Goal: Task Accomplishment & Management: Use online tool/utility

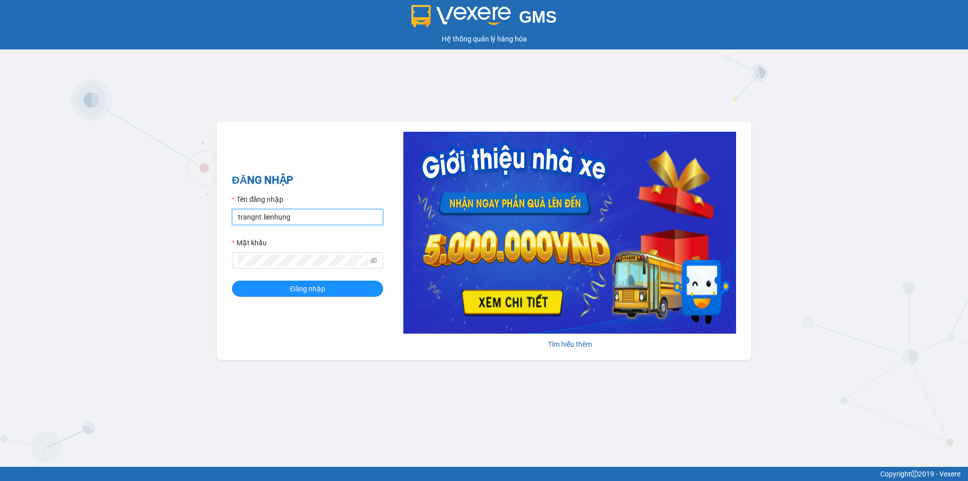
drag, startPoint x: 296, startPoint y: 219, endPoint x: 197, endPoint y: 192, distance: 102.4
click at [167, 209] on div "GMS Hệ thống quản lý hàng hóa ĐĂNG NHẬP Tên đăng nhập trangnt.lienhung Mật khẩu…" at bounding box center [484, 233] width 968 height 467
type input "nha.lienhung"
click at [168, 258] on div "GMS Hệ thống quản lý hàng hóa ĐĂNG NHẬP Tên đăng nhập nha.lienhung Mật khẩu Đăn…" at bounding box center [484, 233] width 968 height 467
click at [232, 280] on button "Đăng nhập" at bounding box center [307, 288] width 151 height 16
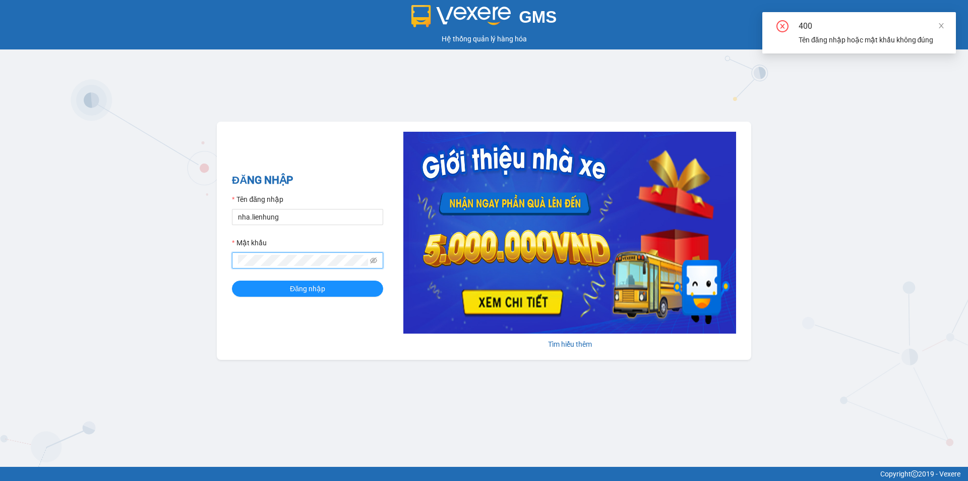
click at [259, 321] on div "ĐĂNG NHẬP Tên đăng nhập nha.lienhung Mật khẩu Đăng nhập Tìm hiểu thêm" at bounding box center [484, 241] width 535 height 238
click at [287, 292] on button "Đăng nhập" at bounding box center [307, 288] width 151 height 16
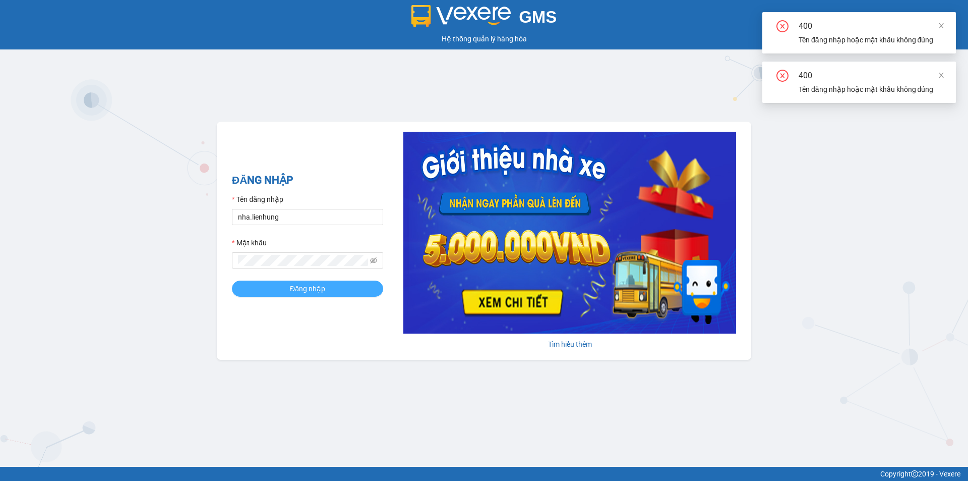
click at [299, 289] on span "Đăng nhập" at bounding box center [307, 288] width 35 height 11
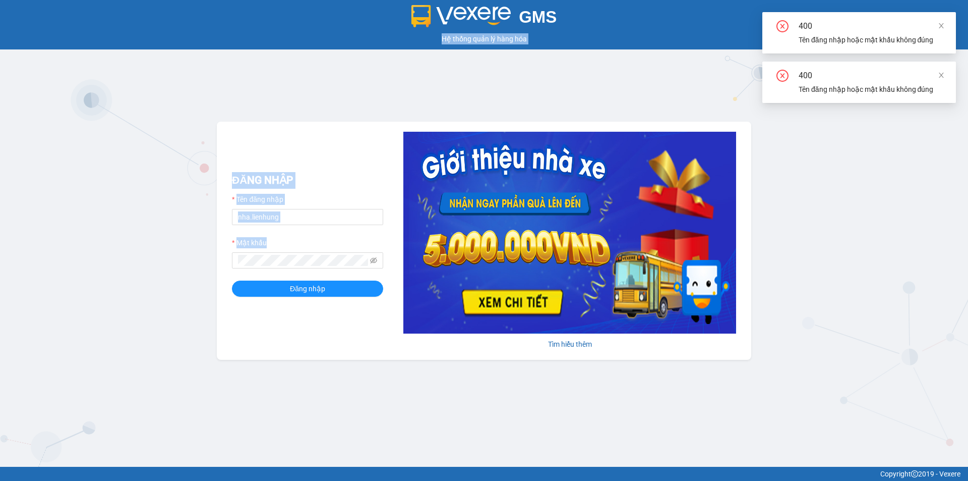
drag, startPoint x: 289, startPoint y: 253, endPoint x: 175, endPoint y: 254, distance: 114.5
click at [170, 254] on div "GMS Hệ thống quản lý hàng hóa ĐĂNG NHẬP Tên đăng nhập nha.lienhung Mật khẩu Đăn…" at bounding box center [484, 233] width 968 height 467
click at [145, 247] on div "GMS Hệ thống quản lý hàng hóa ĐĂNG NHẬP Tên đăng nhập nha.lienhung Mật khẩu Đăn…" at bounding box center [484, 233] width 968 height 467
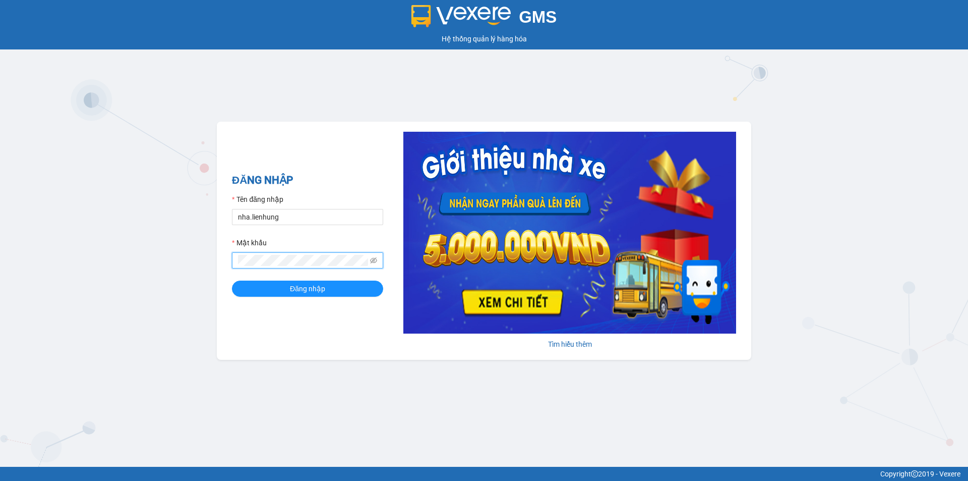
click at [232, 280] on button "Đăng nhập" at bounding box center [307, 288] width 151 height 16
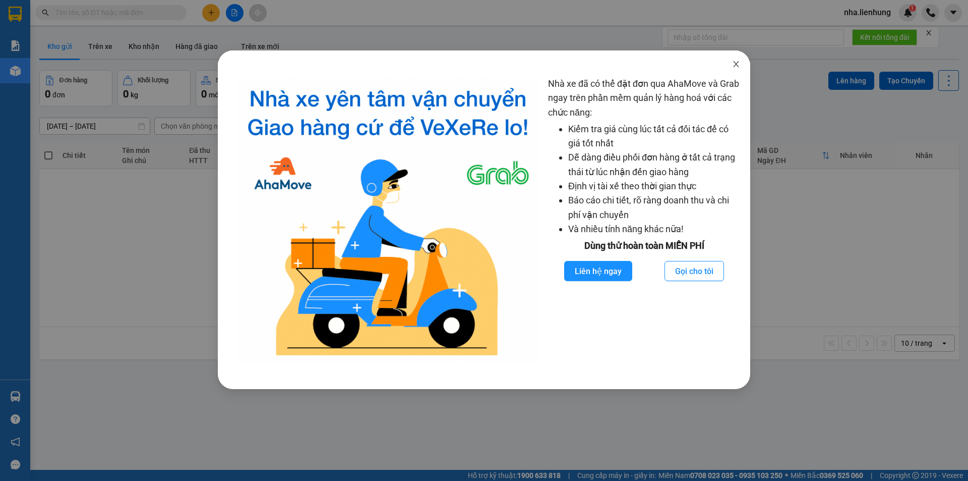
drag, startPoint x: 736, startPoint y: 64, endPoint x: 731, endPoint y: 67, distance: 5.9
click at [736, 64] on icon "close" at bounding box center [736, 64] width 6 height 6
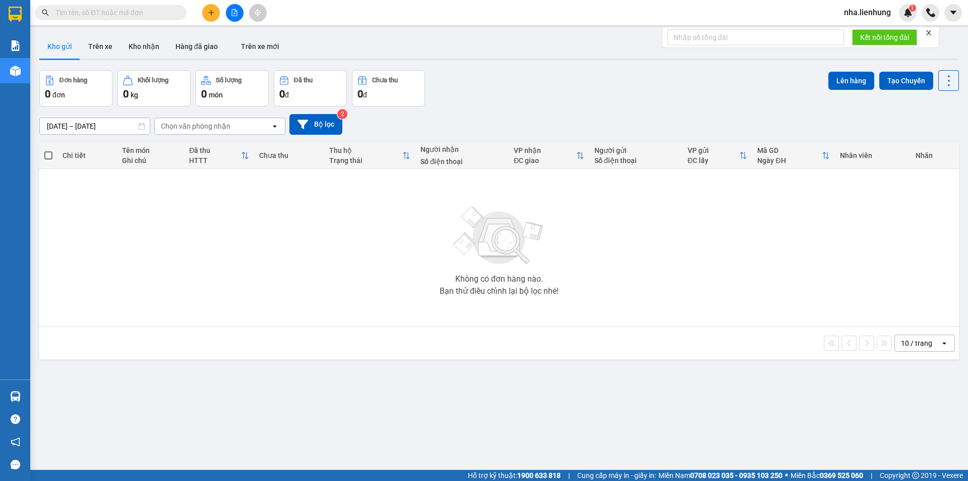
click at [143, 16] on input "text" at bounding box center [114, 12] width 119 height 11
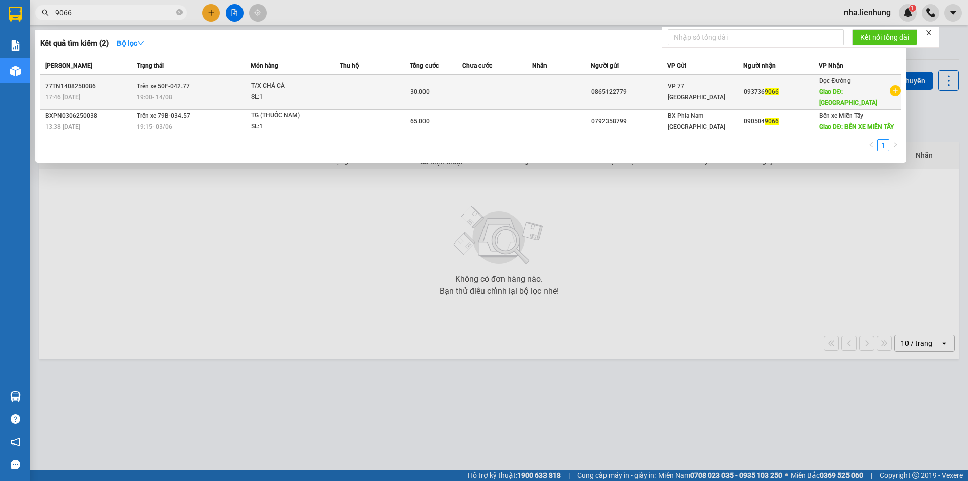
type input "9066"
click at [737, 90] on div "VP 77 Thái Nguyên" at bounding box center [705, 92] width 75 height 22
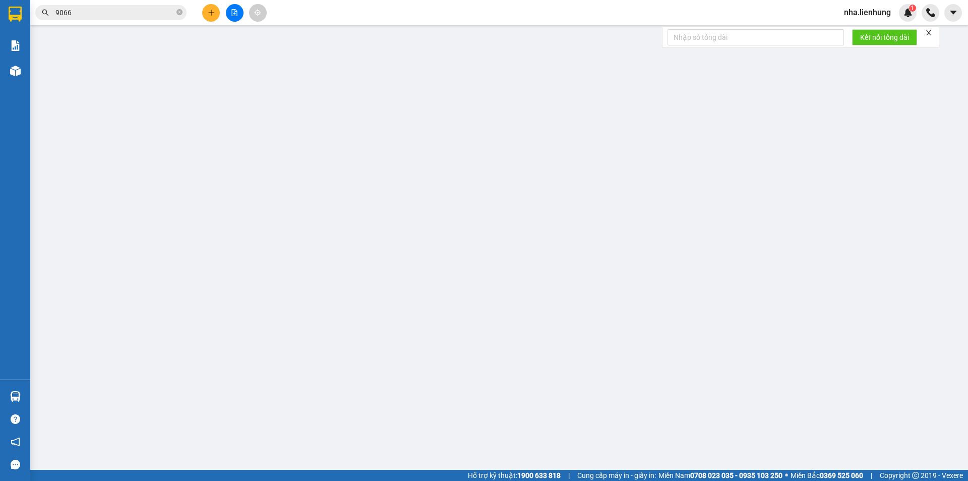
type input "0865122779"
type input "0937369066"
type input "CHỢ MIẾU BÔNG"
type input "30.000"
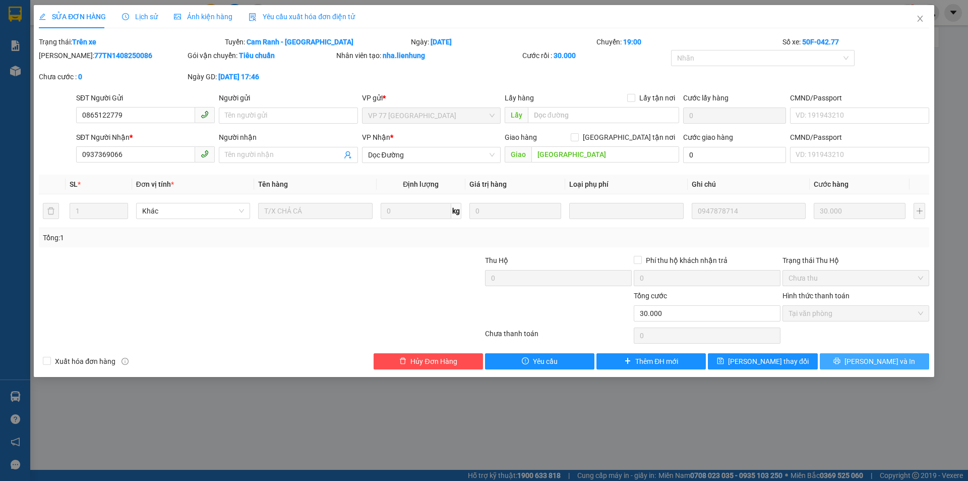
click at [841, 358] on icon "printer" at bounding box center [837, 360] width 7 height 7
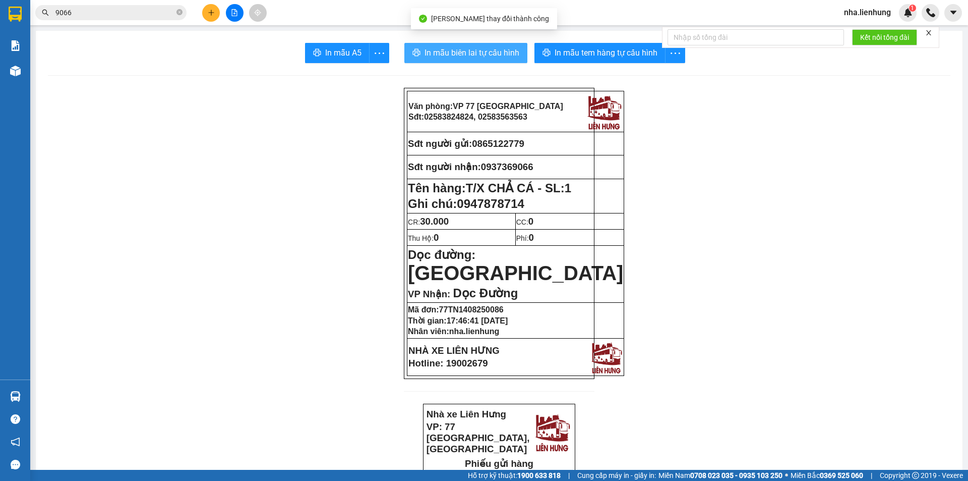
click at [462, 51] on span "In mẫu biên lai tự cấu hình" at bounding box center [472, 52] width 95 height 13
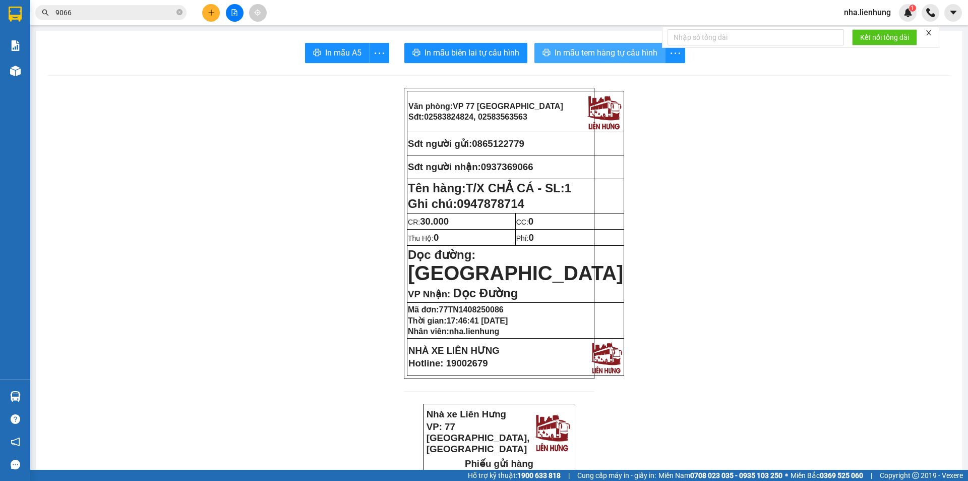
click at [594, 57] on span "In mẫu tem hàng tự cấu hình" at bounding box center [606, 52] width 103 height 13
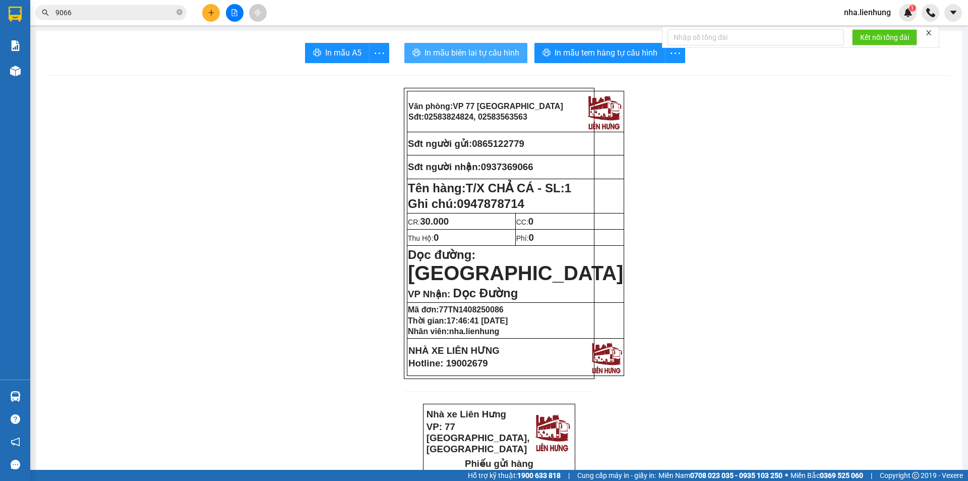
click at [503, 50] on span "In mẫu biên lai tự cấu hình" at bounding box center [472, 52] width 95 height 13
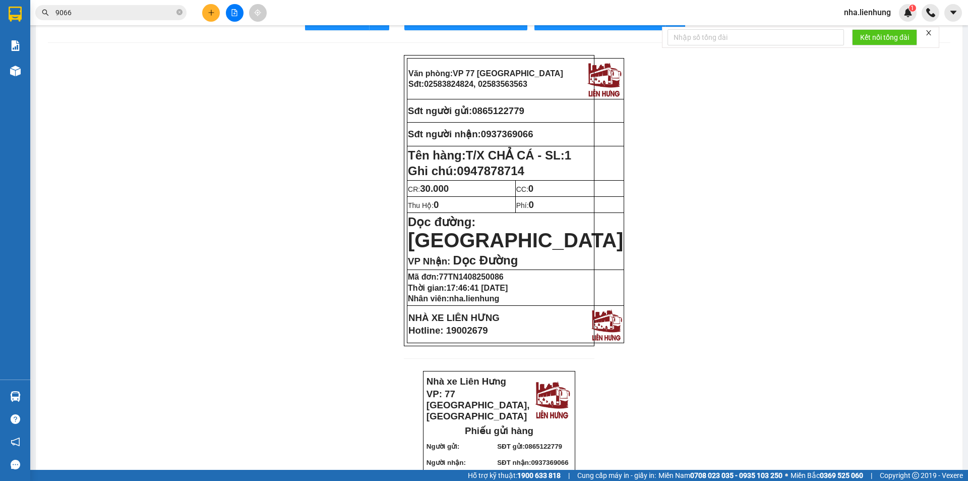
scroll to position [50, 0]
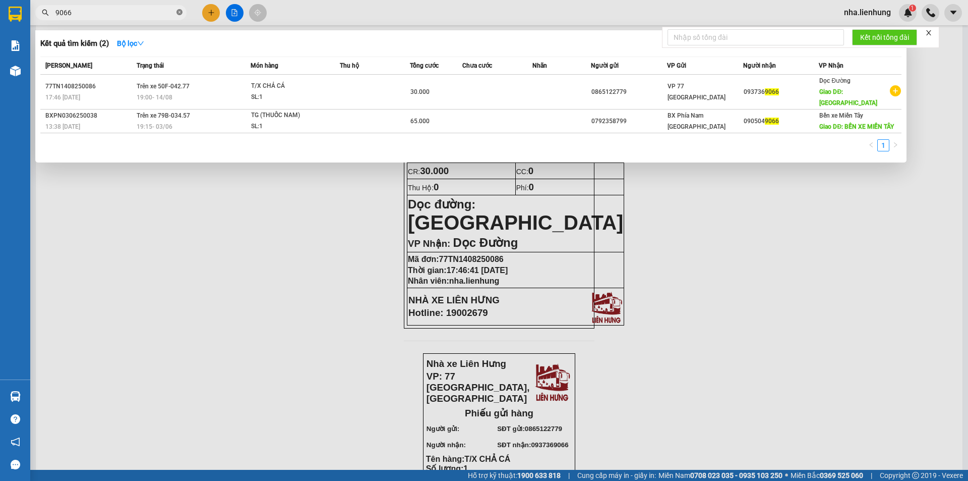
click at [179, 12] on icon "close-circle" at bounding box center [180, 12] width 6 height 6
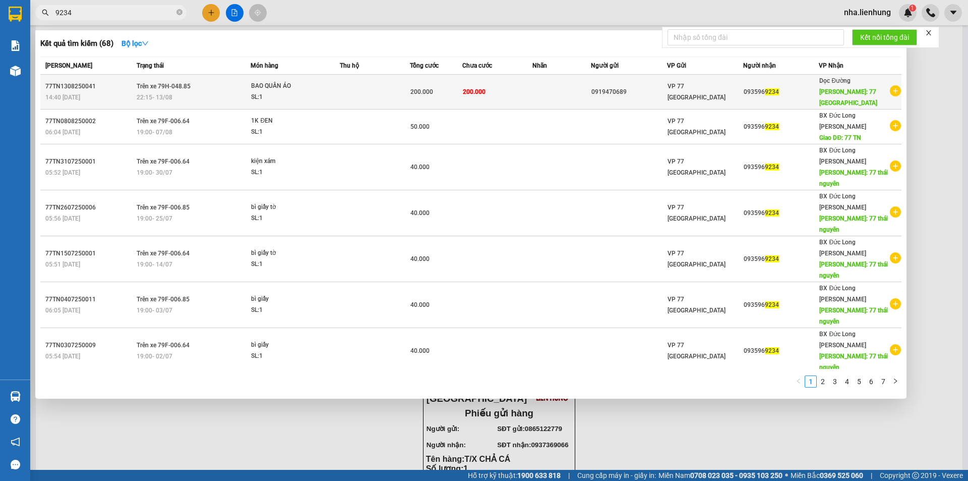
type input "9234"
click at [513, 88] on td "200.000" at bounding box center [498, 92] width 70 height 35
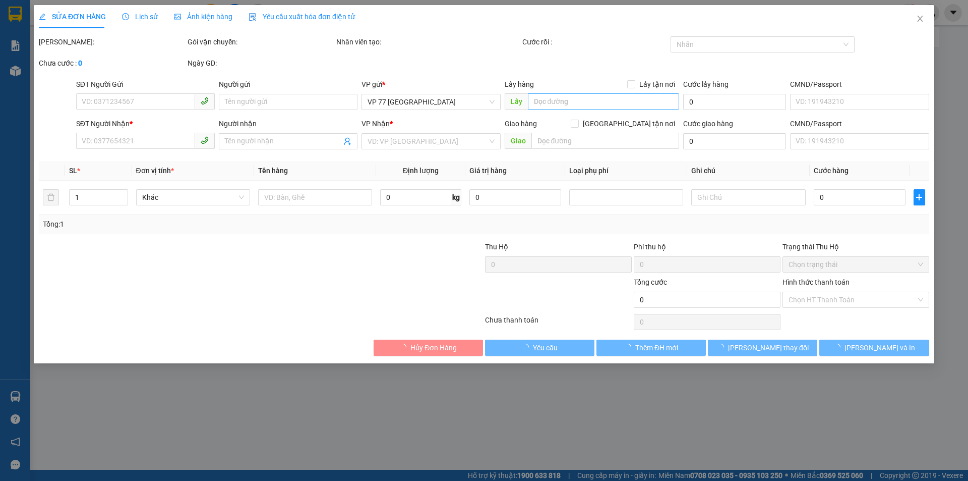
type input "0919470689"
type input "066096019359"
type input "0935969234"
type input "77 THÁI NGUYÊN"
type input "200.000"
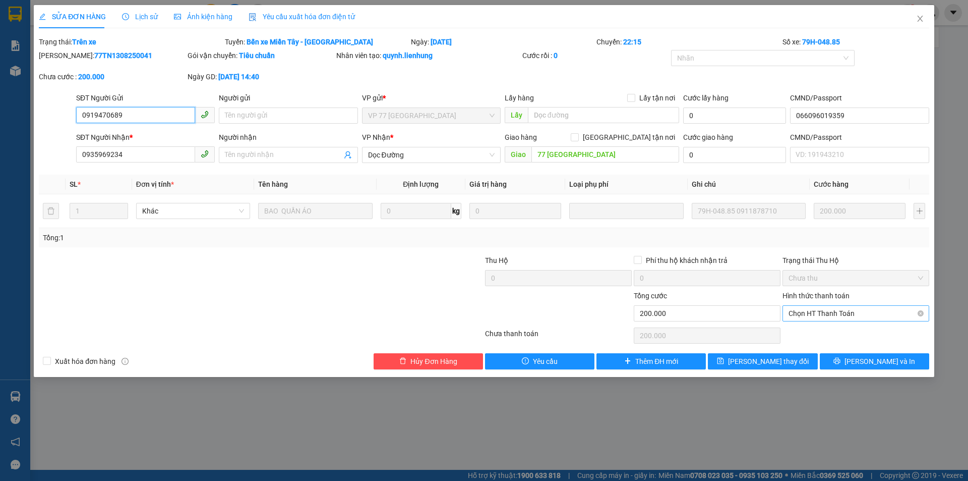
click at [895, 316] on span "Chọn HT Thanh Toán" at bounding box center [856, 313] width 135 height 15
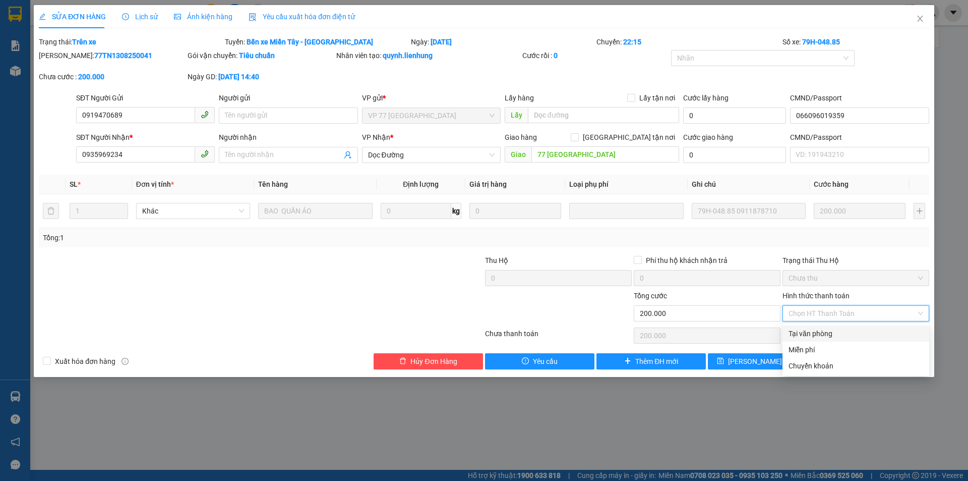
click at [840, 332] on div "Tại văn phòng" at bounding box center [856, 333] width 135 height 11
type input "0"
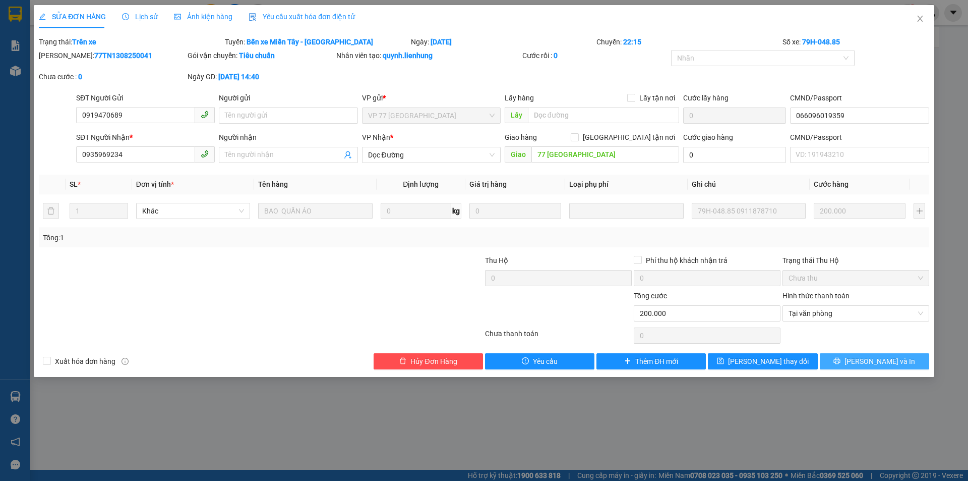
click at [836, 363] on button "Lưu và In" at bounding box center [874, 361] width 109 height 16
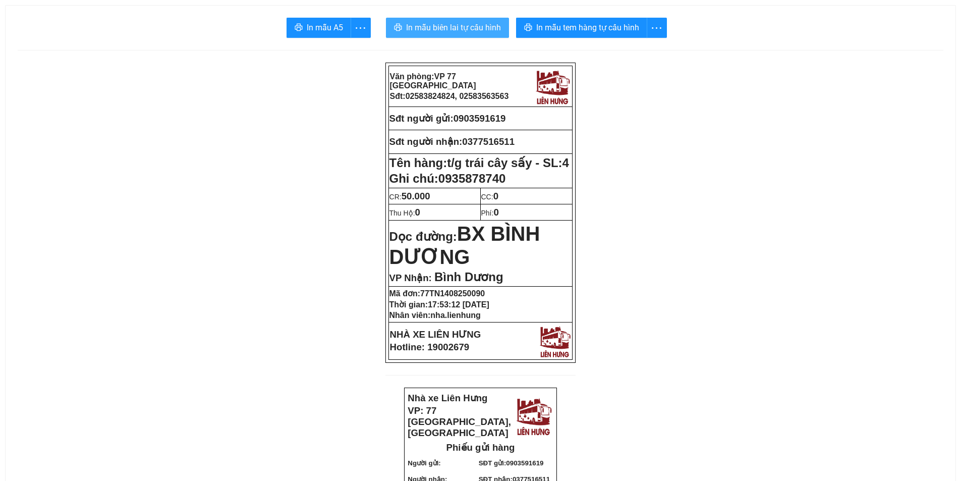
click at [431, 31] on span "In mẫu biên lai tự cấu hình" at bounding box center [453, 27] width 95 height 13
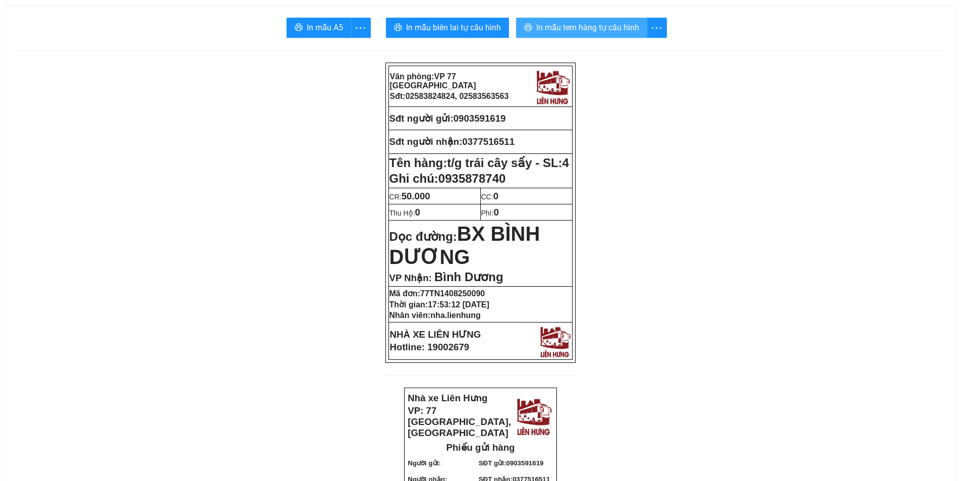
click at [556, 25] on span "In mẫu tem hàng tự cấu hình" at bounding box center [587, 27] width 103 height 13
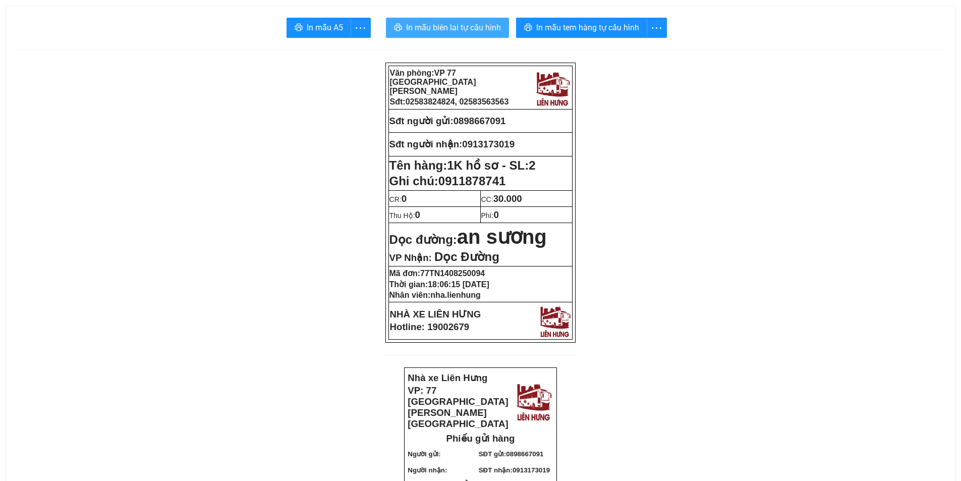
click at [467, 30] on span "In mẫu biên lai tự cấu hình" at bounding box center [453, 27] width 95 height 13
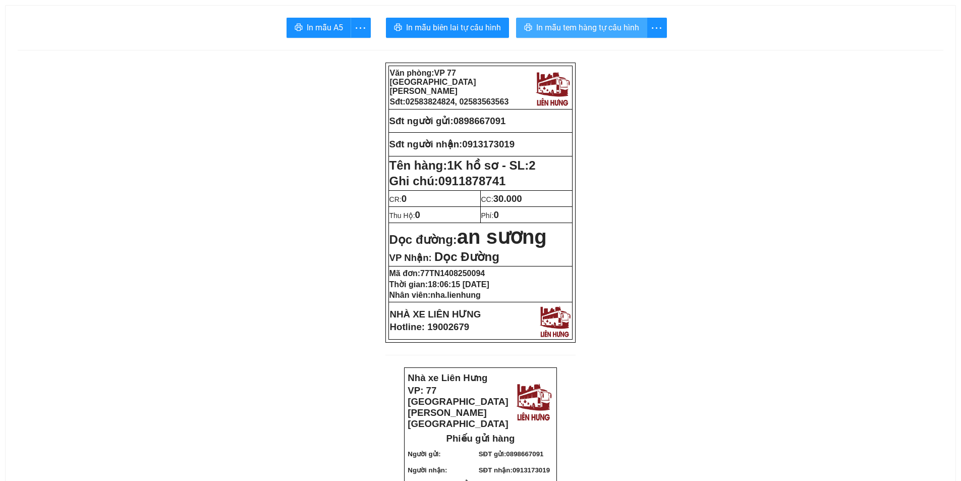
click at [557, 30] on span "In mẫu tem hàng tự cấu hình" at bounding box center [587, 27] width 103 height 13
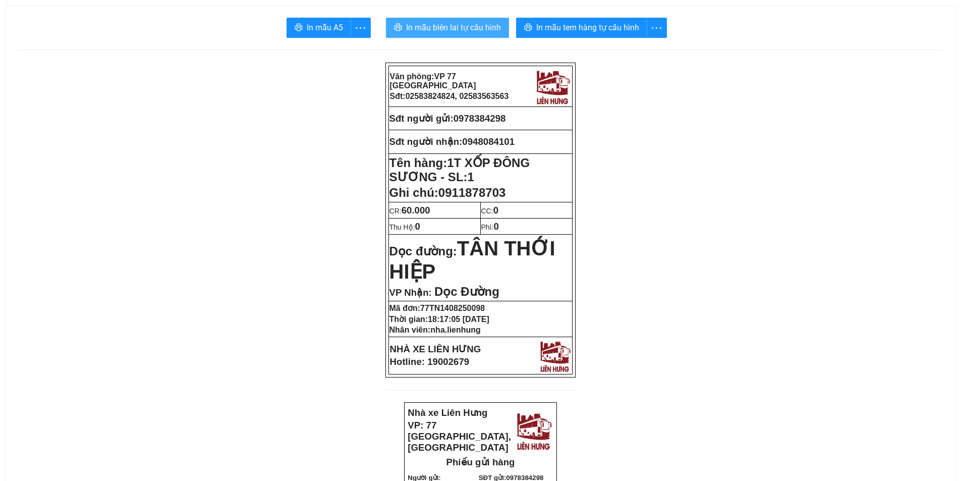
click at [483, 27] on span "In mẫu biên lai tự cấu hình" at bounding box center [453, 27] width 95 height 13
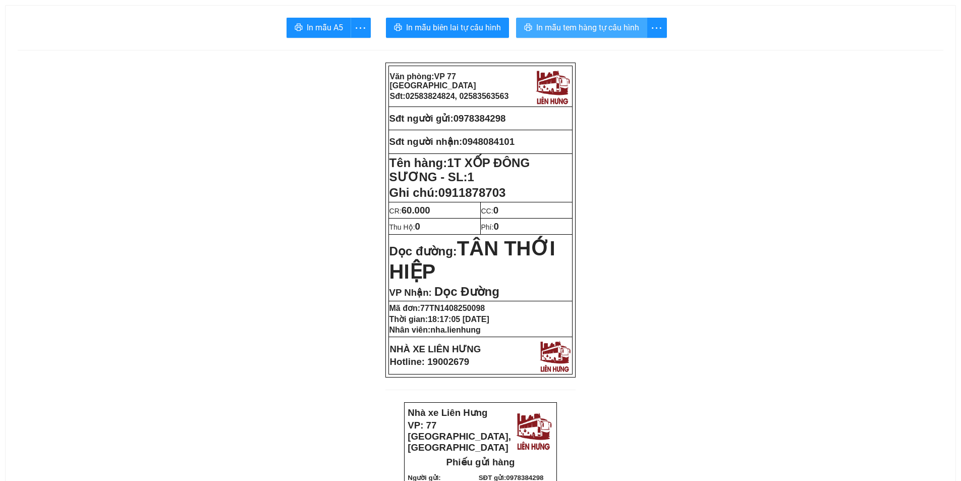
click at [597, 24] on span "In mẫu tem hàng tự cấu hình" at bounding box center [587, 27] width 103 height 13
